Goal: Transaction & Acquisition: Book appointment/travel/reservation

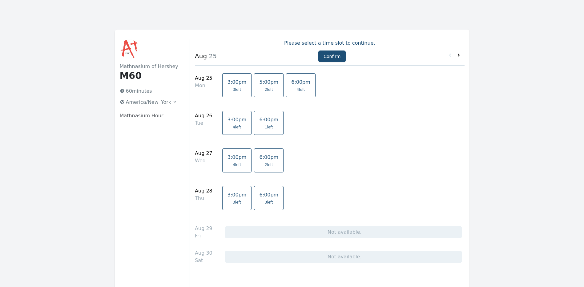
click at [456, 57] on icon at bounding box center [458, 55] width 6 height 6
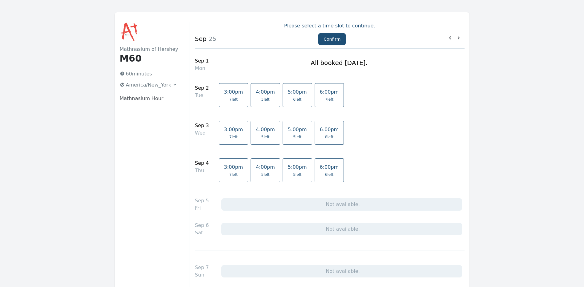
scroll to position [15, 0]
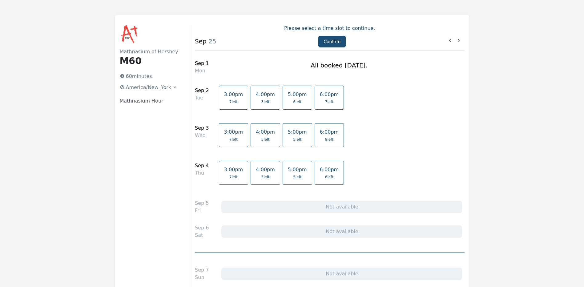
click at [460, 43] on icon at bounding box center [458, 40] width 6 height 6
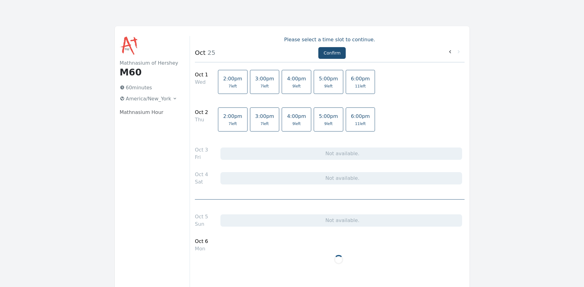
scroll to position [0, 0]
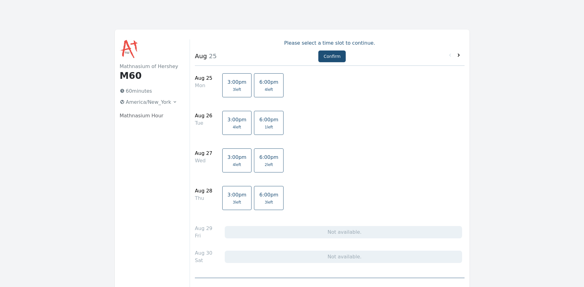
click at [460, 57] on icon at bounding box center [458, 55] width 6 height 6
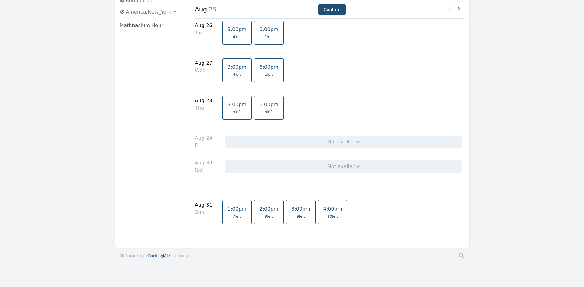
scroll to position [92, 0]
click at [292, 213] on span "9 left" at bounding box center [300, 214] width 19 height 5
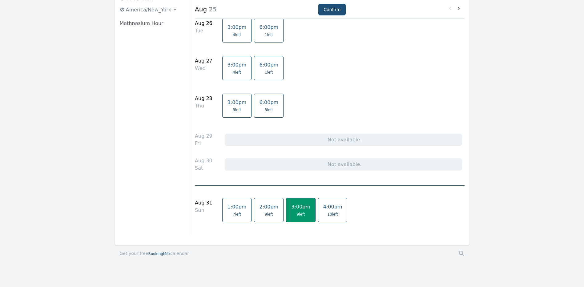
click at [318, 210] on link "4:00pm 10 left" at bounding box center [333, 210] width 30 height 24
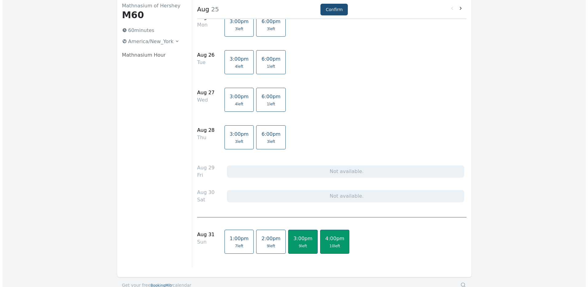
scroll to position [0, 0]
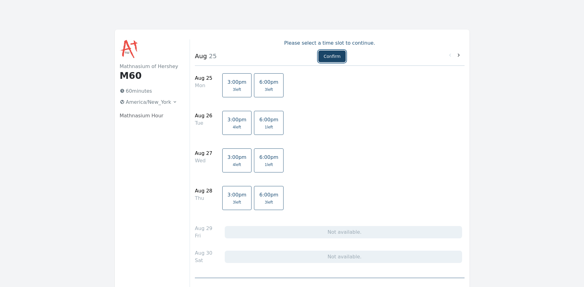
click at [332, 57] on button "Confirm" at bounding box center [331, 56] width 27 height 12
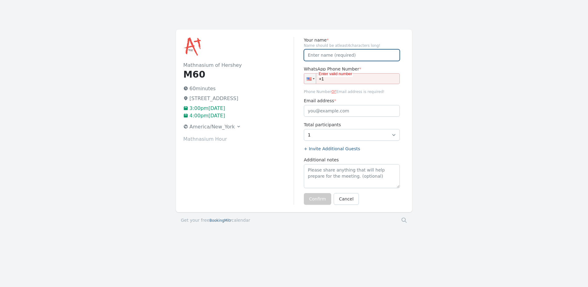
click at [328, 54] on input "Your name *" at bounding box center [352, 55] width 96 height 12
type input "[PERSON_NAME]"
click at [333, 80] on input "+1" at bounding box center [352, 78] width 96 height 11
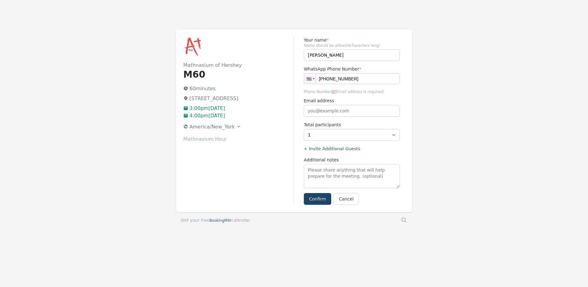
type input "[PHONE_NUMBER]"
click at [315, 196] on button "Confirm" at bounding box center [317, 199] width 27 height 12
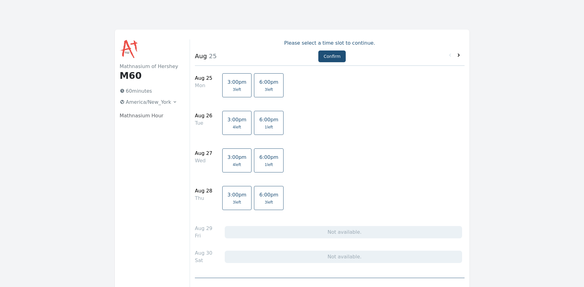
click at [457, 55] on icon at bounding box center [458, 55] width 6 height 6
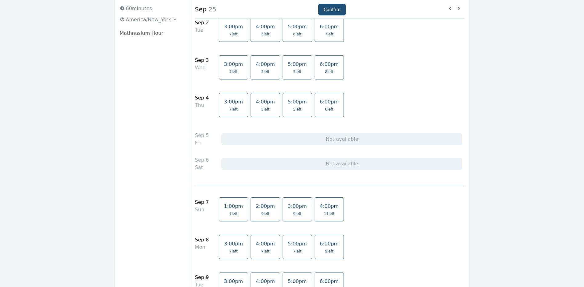
scroll to position [92, 0]
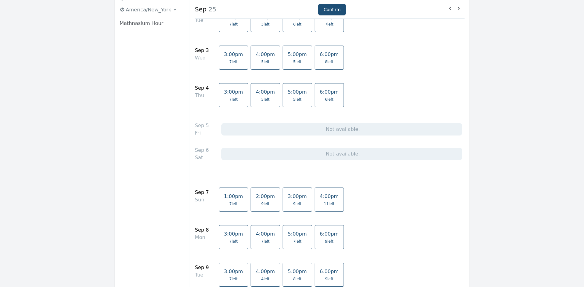
click at [293, 202] on span "9 left" at bounding box center [297, 203] width 8 height 5
click at [318, 200] on link "4:00pm 11 left" at bounding box center [330, 199] width 30 height 24
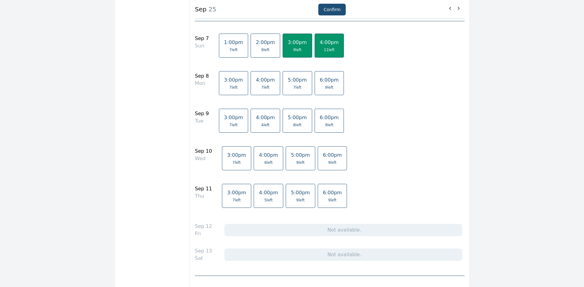
scroll to position [308, 0]
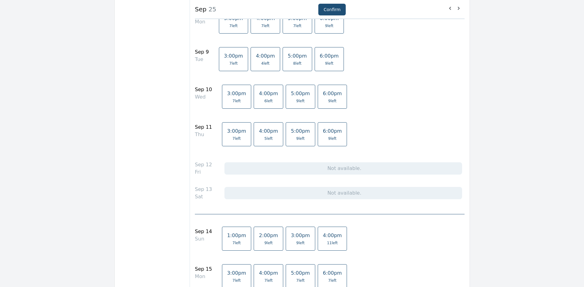
drag, startPoint x: 287, startPoint y: 244, endPoint x: 298, endPoint y: 245, distance: 11.4
click at [296, 244] on span "9 left" at bounding box center [300, 242] width 8 height 5
click at [327, 244] on span "11 left" at bounding box center [332, 242] width 11 height 5
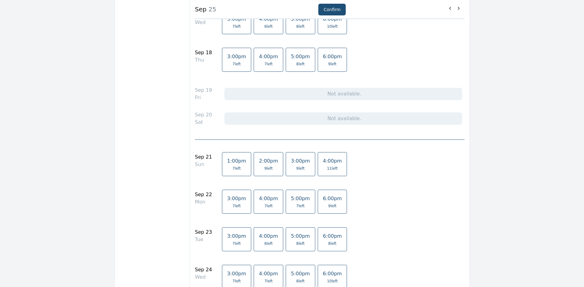
scroll to position [646, 0]
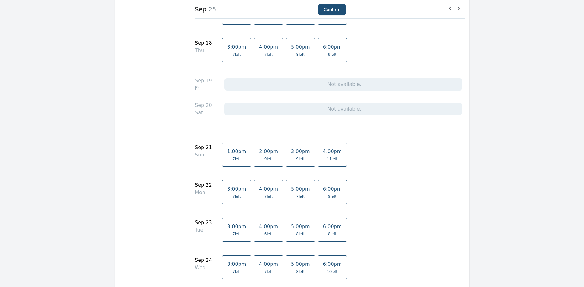
click at [295, 162] on link "3:00pm 9 left" at bounding box center [301, 154] width 30 height 24
click at [318, 160] on link "4:00pm 11 left" at bounding box center [333, 154] width 30 height 24
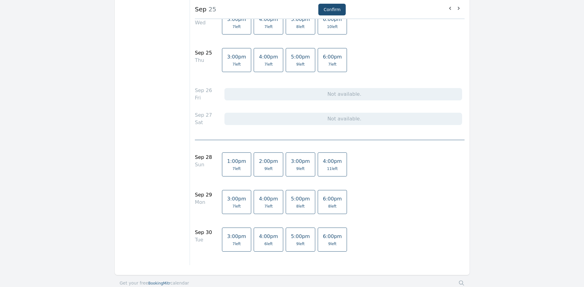
scroll to position [893, 0]
click at [295, 168] on link "3:00pm 9 left" at bounding box center [301, 163] width 30 height 24
click at [318, 165] on link "4:00pm 11 left" at bounding box center [333, 163] width 30 height 24
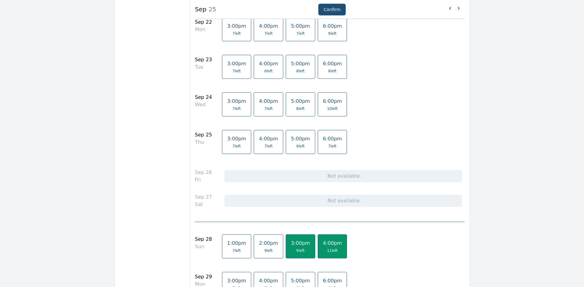
scroll to position [805, 0]
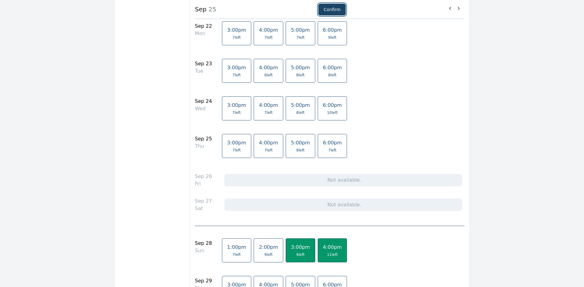
click at [325, 4] on button "Confirm" at bounding box center [331, 10] width 27 height 12
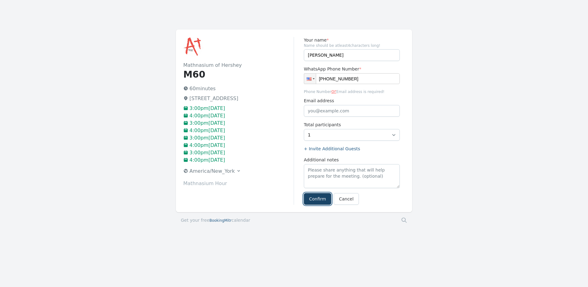
click at [323, 202] on button "Confirm" at bounding box center [317, 199] width 27 height 12
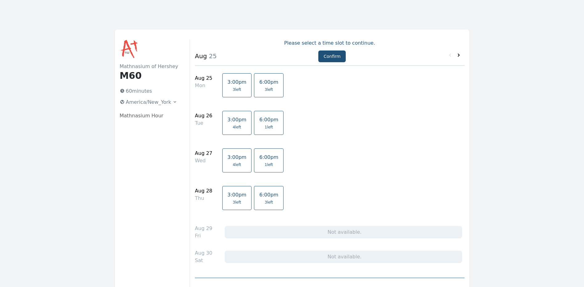
click at [460, 57] on icon at bounding box center [458, 55] width 6 height 6
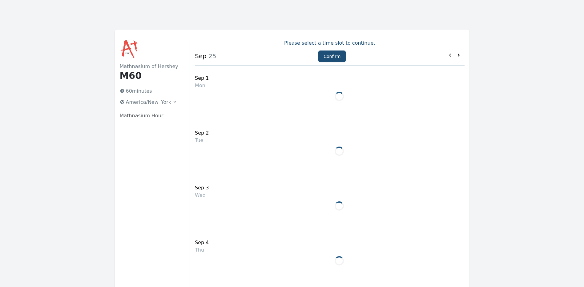
click at [460, 56] on icon at bounding box center [458, 55] width 6 height 6
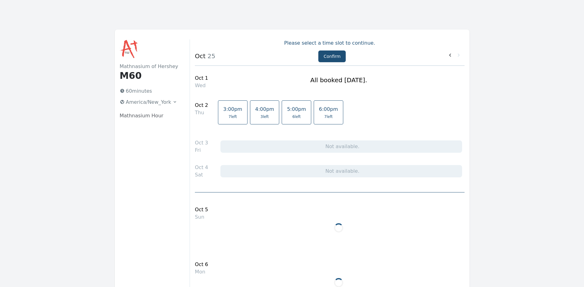
scroll to position [31, 0]
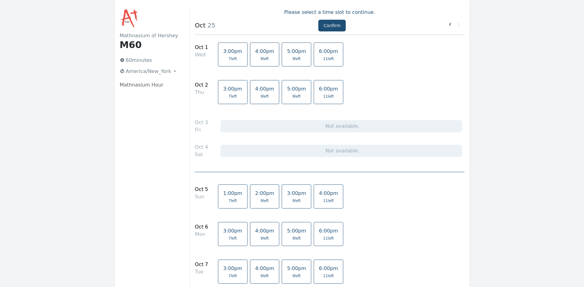
click at [292, 200] on span "9 left" at bounding box center [296, 200] width 8 height 5
click at [319, 198] on span "11 left" at bounding box center [328, 200] width 19 height 5
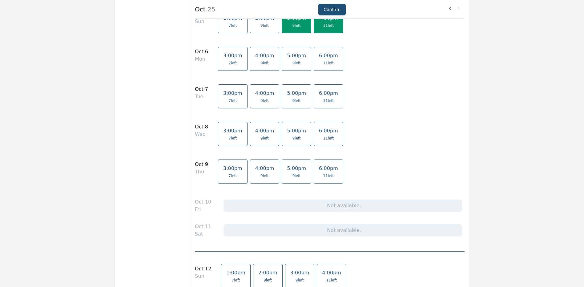
scroll to position [215, 0]
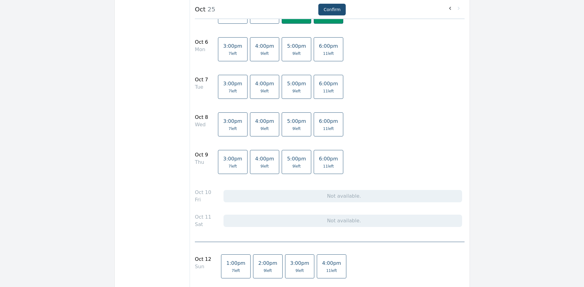
click at [297, 270] on link "3:00pm 9 left" at bounding box center [300, 266] width 30 height 24
click at [317, 269] on link "4:00pm 11 left" at bounding box center [332, 266] width 30 height 24
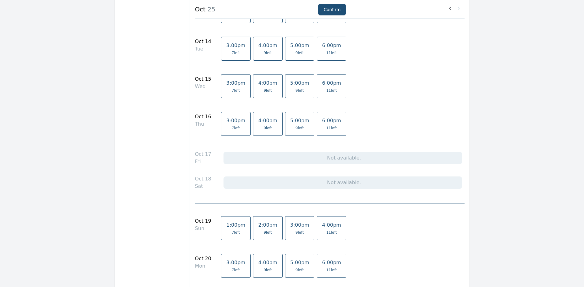
scroll to position [523, 0]
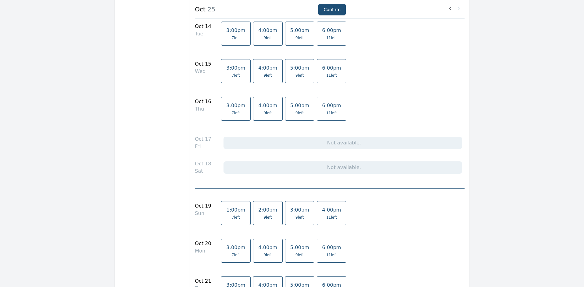
click at [317, 220] on link "4:00pm 11 left" at bounding box center [332, 213] width 30 height 24
click at [317, 217] on link "4:00pm 11 left" at bounding box center [332, 213] width 30 height 24
click at [295, 219] on span "9 left" at bounding box center [299, 217] width 8 height 5
click at [317, 218] on link "4:00pm 11 left" at bounding box center [332, 213] width 30 height 24
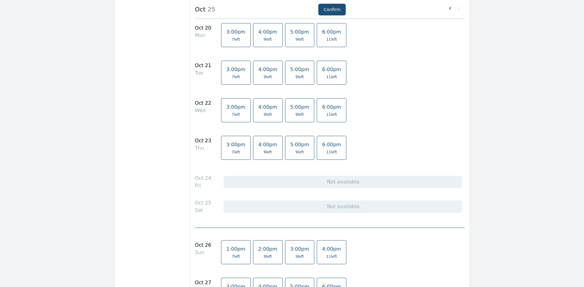
scroll to position [769, 0]
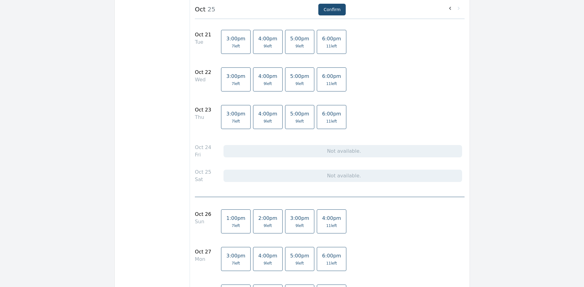
click at [297, 226] on link "3:00pm 9 left" at bounding box center [300, 221] width 30 height 24
click at [322, 225] on span "11 left" at bounding box center [331, 225] width 19 height 5
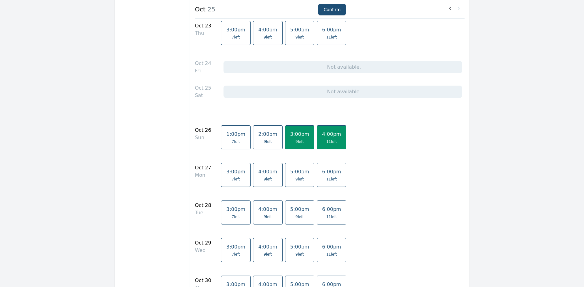
scroll to position [840, 0]
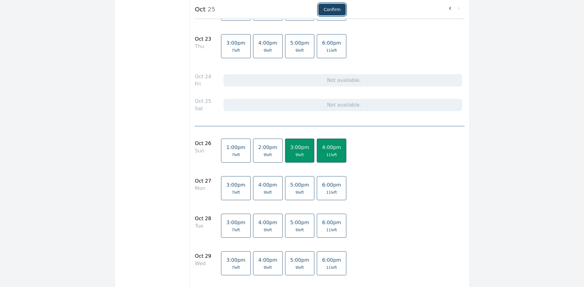
click at [338, 11] on button "Confirm" at bounding box center [331, 10] width 27 height 12
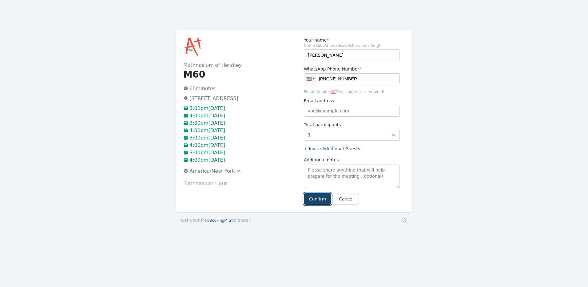
click at [321, 199] on button "Confirm" at bounding box center [317, 199] width 27 height 12
